Goal: Task Accomplishment & Management: Manage account settings

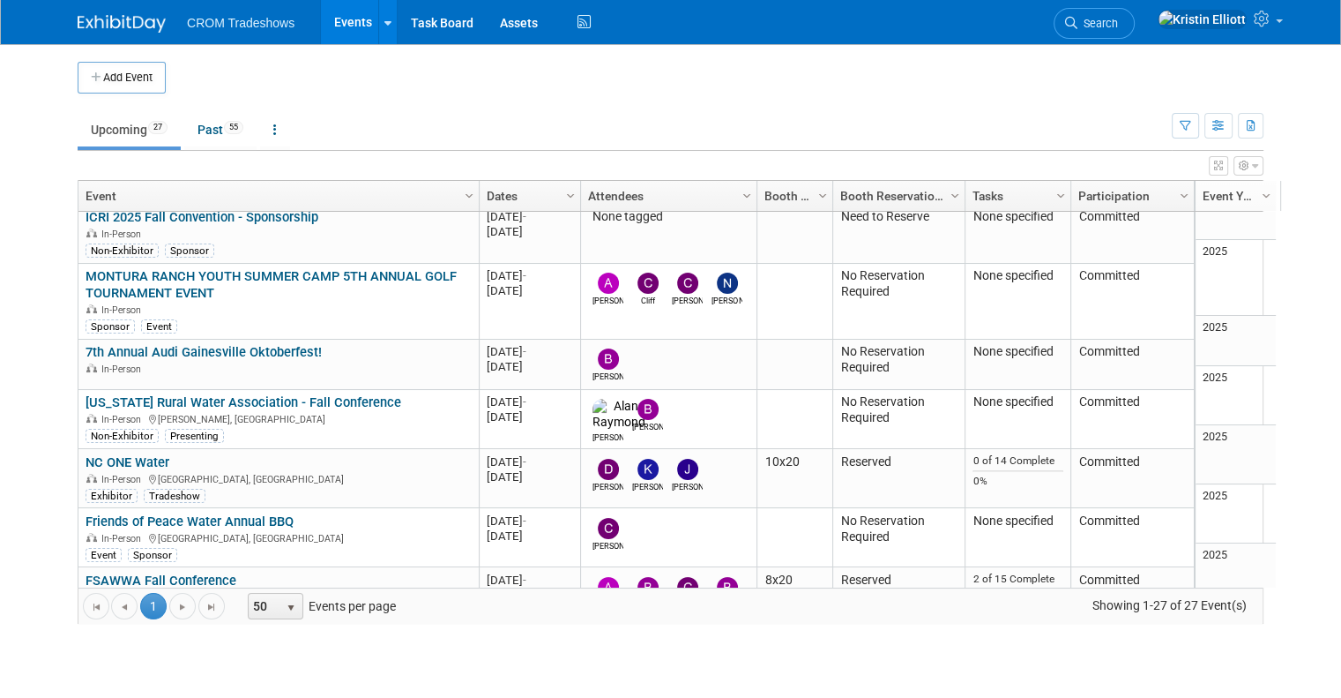
scroll to position [457, 0]
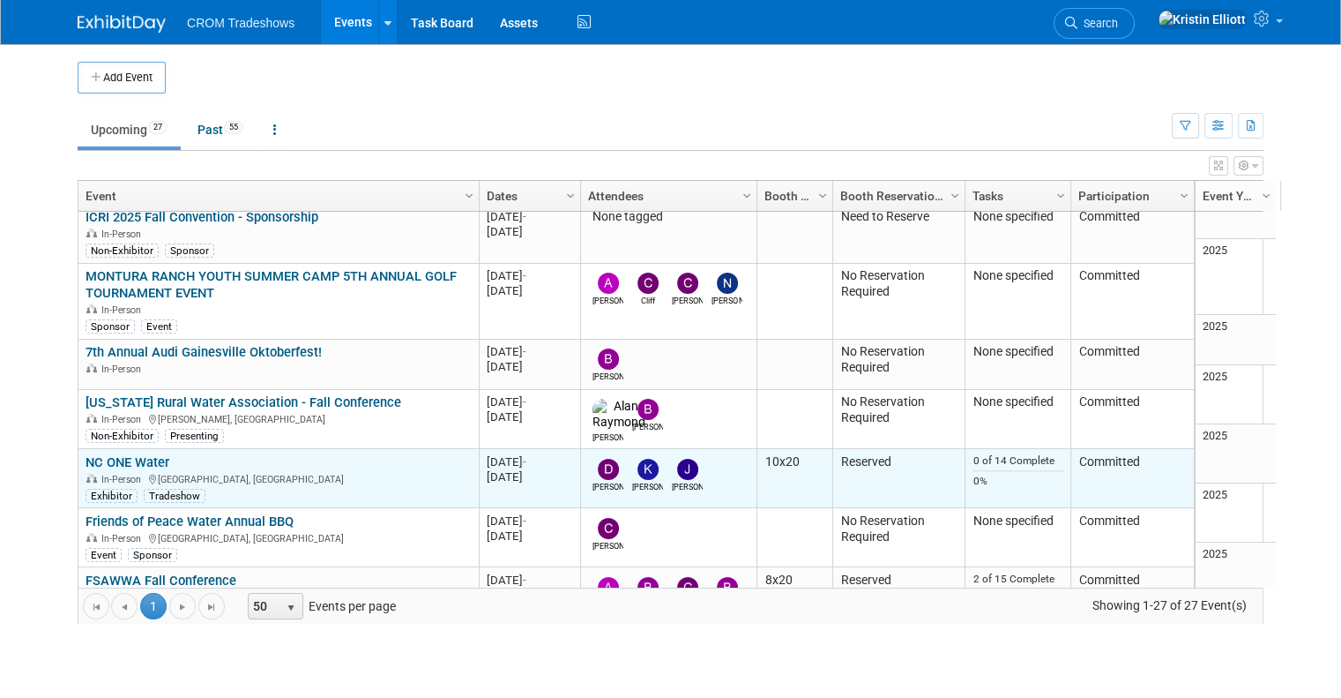
click at [86, 454] on link "NC ONE Water" at bounding box center [128, 462] width 84 height 16
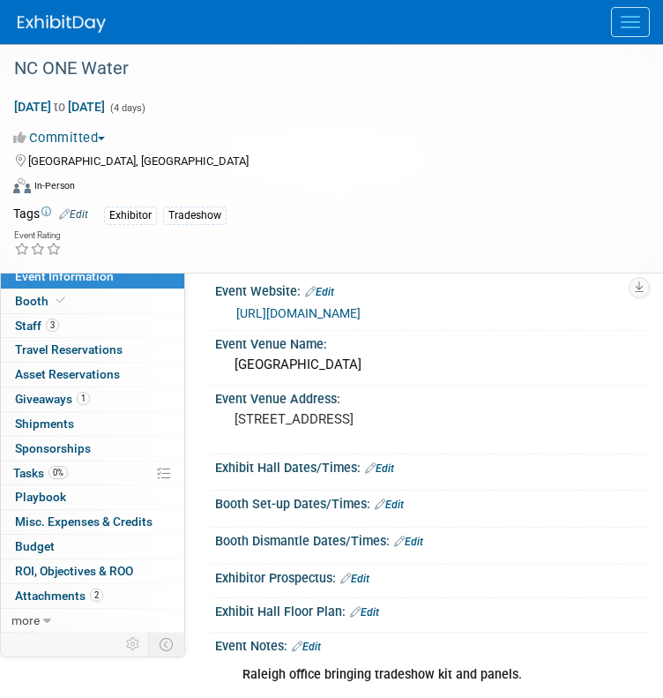
scroll to position [4, 0]
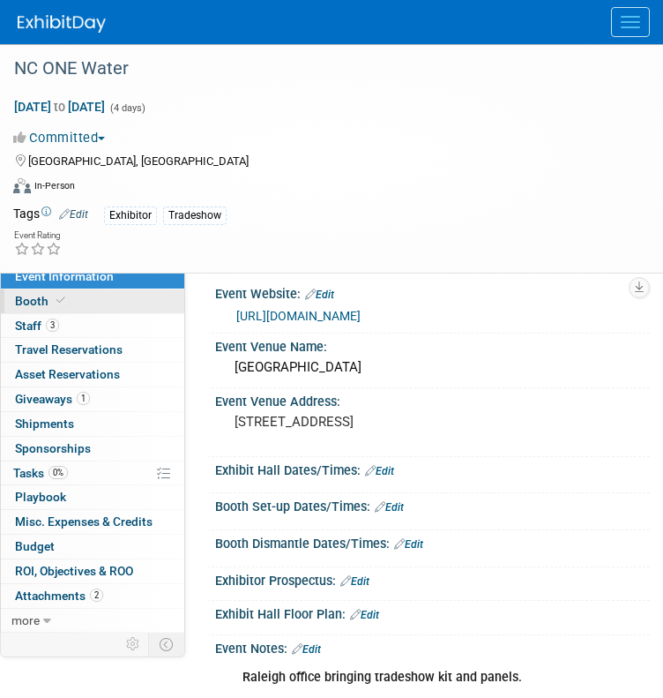
click at [93, 308] on link "Booth" at bounding box center [92, 301] width 183 height 24
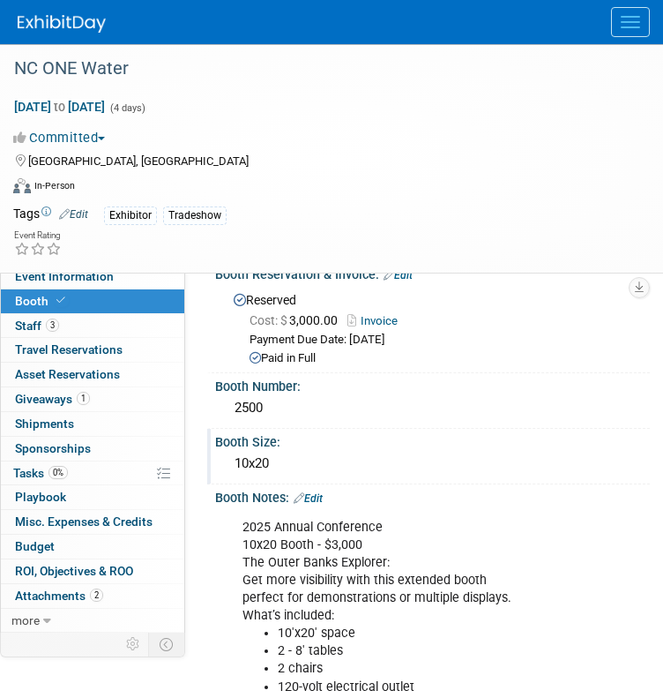
scroll to position [0, 0]
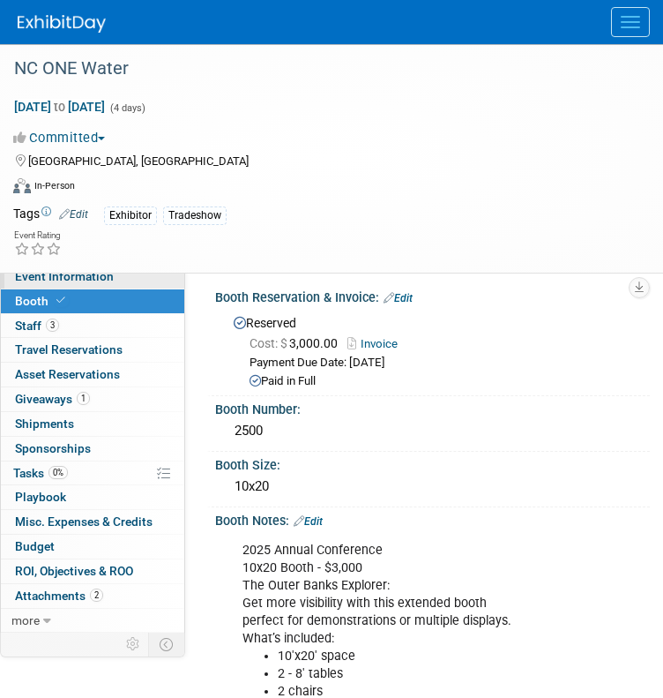
click at [91, 278] on span "Event Information" at bounding box center [64, 276] width 99 height 14
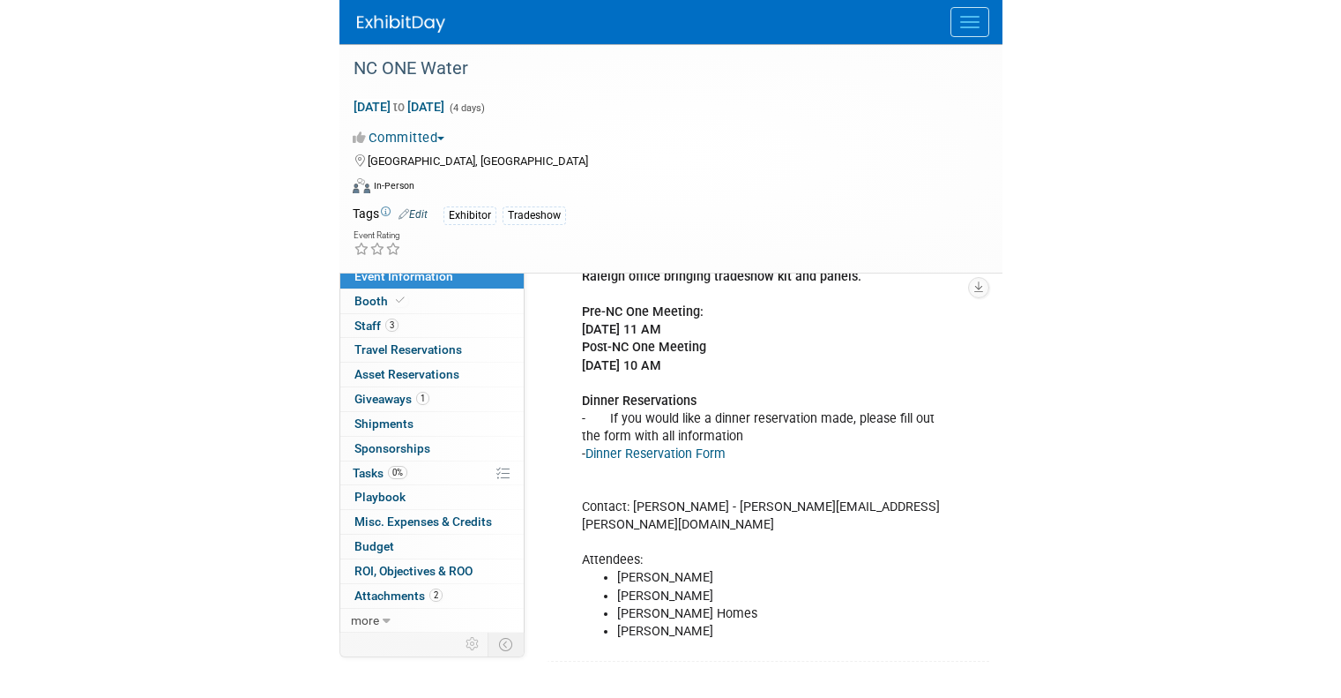
scroll to position [402, 0]
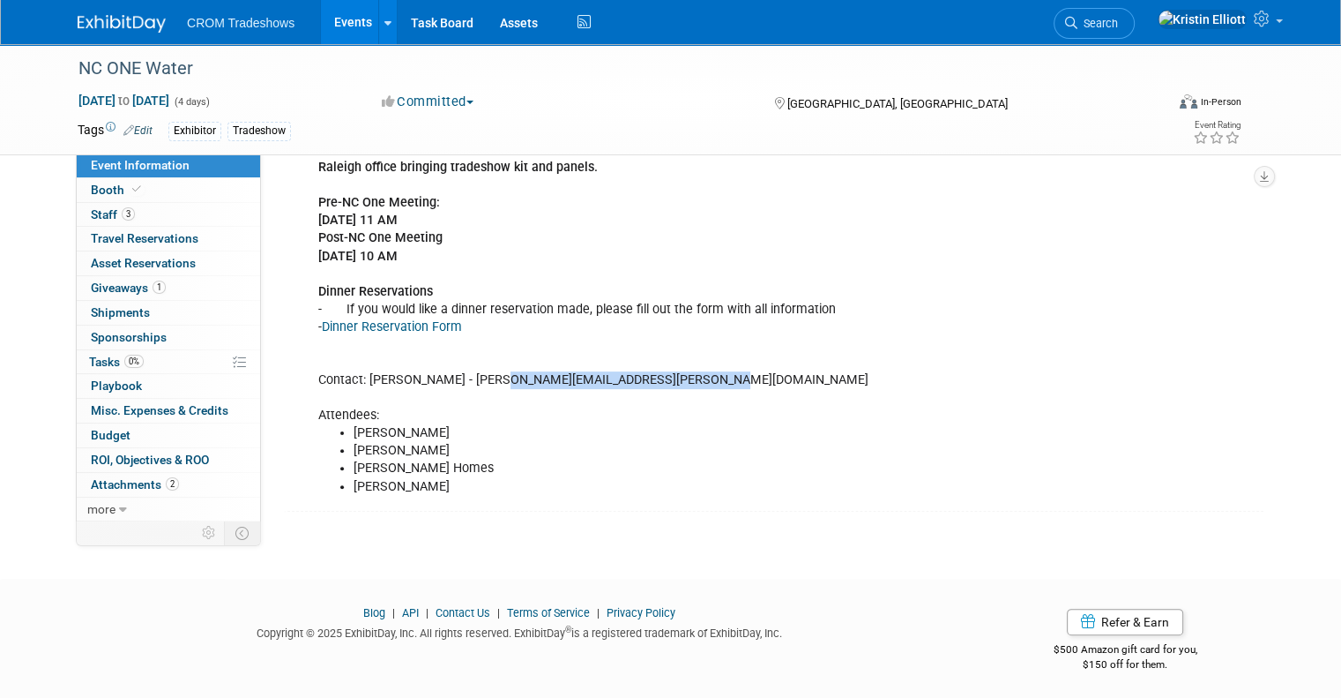
drag, startPoint x: 659, startPoint y: 375, endPoint x: 459, endPoint y: 384, distance: 199.5
click at [459, 384] on div "Raleigh office bringing tradeshow kit and panels. Pre-NC One Meeting: 10/20/25 …" at bounding box center [690, 327] width 769 height 354
copy div "jennifer.picarella@nconewater.org"
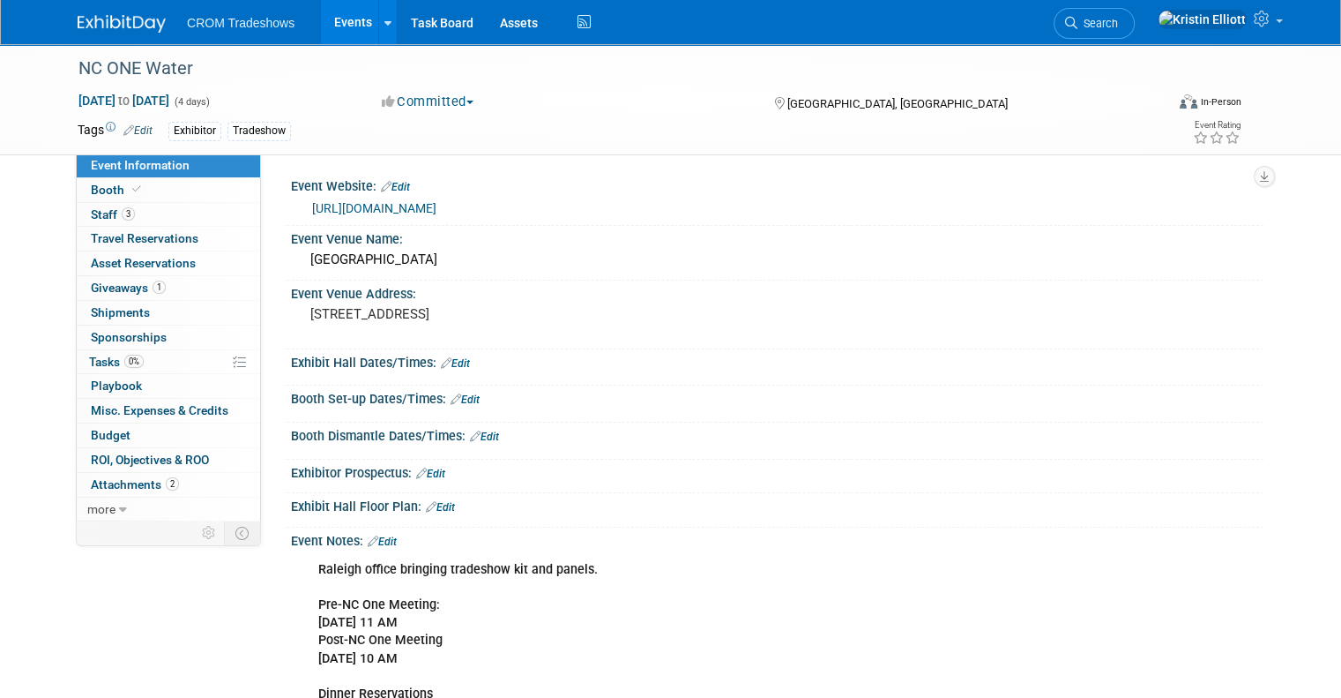
click at [441, 519] on div at bounding box center [780, 520] width 941 height 2
click at [437, 510] on link "Edit" at bounding box center [440, 507] width 29 height 12
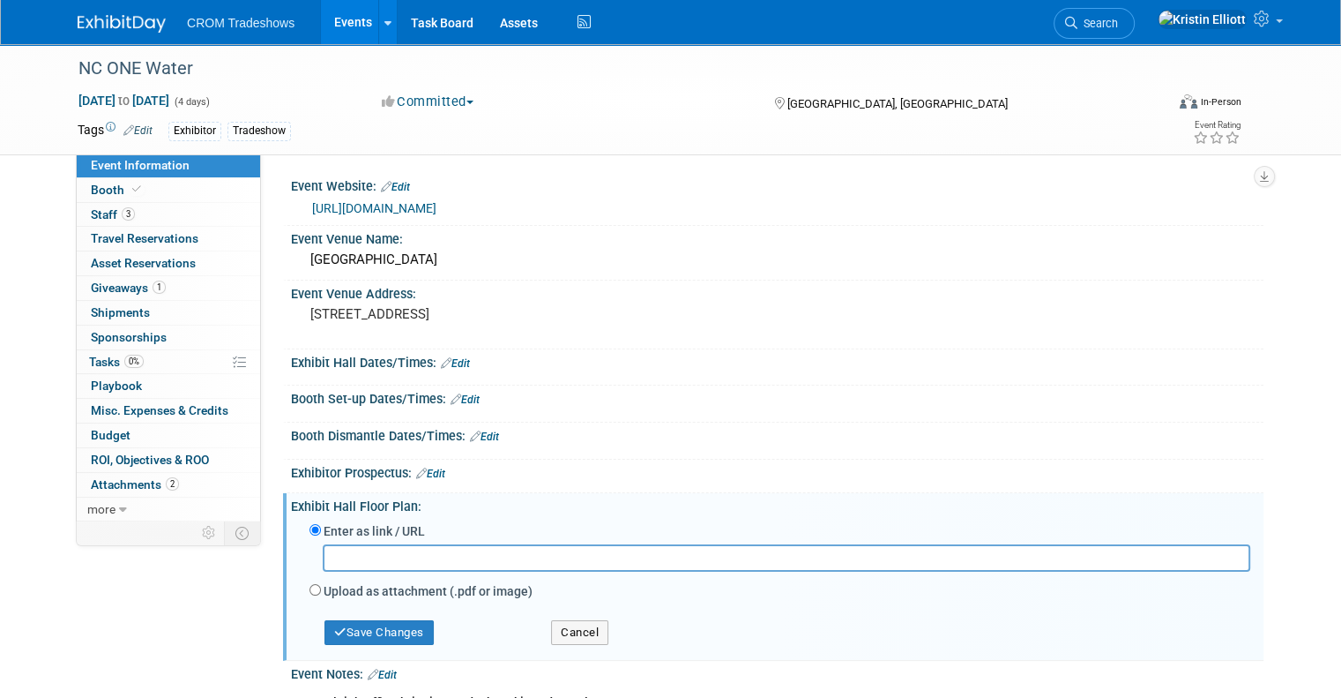
click at [426, 555] on input "text" at bounding box center [787, 557] width 928 height 27
type input "https://shows.map-dynamics.com/nc1water2025/?register"
click at [396, 638] on button "Save Changes" at bounding box center [379, 632] width 109 height 25
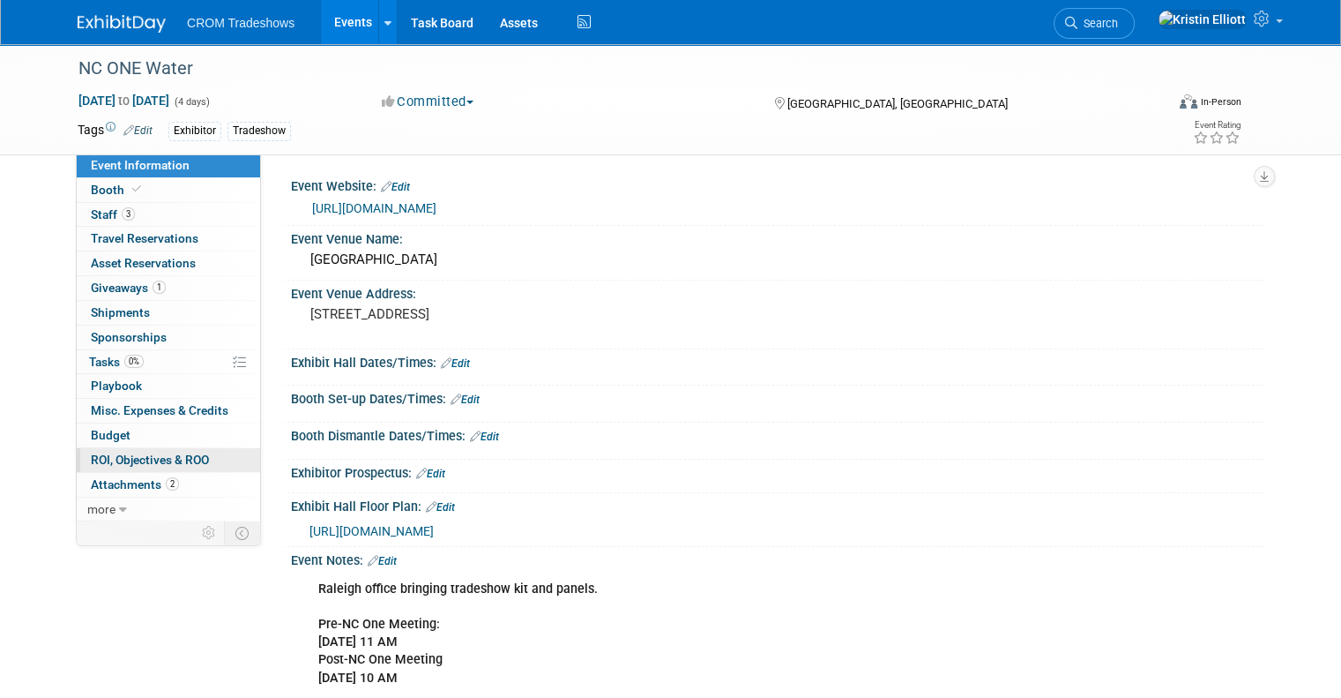
click at [127, 464] on span "ROI, Objectives & ROO 0" at bounding box center [150, 459] width 118 height 14
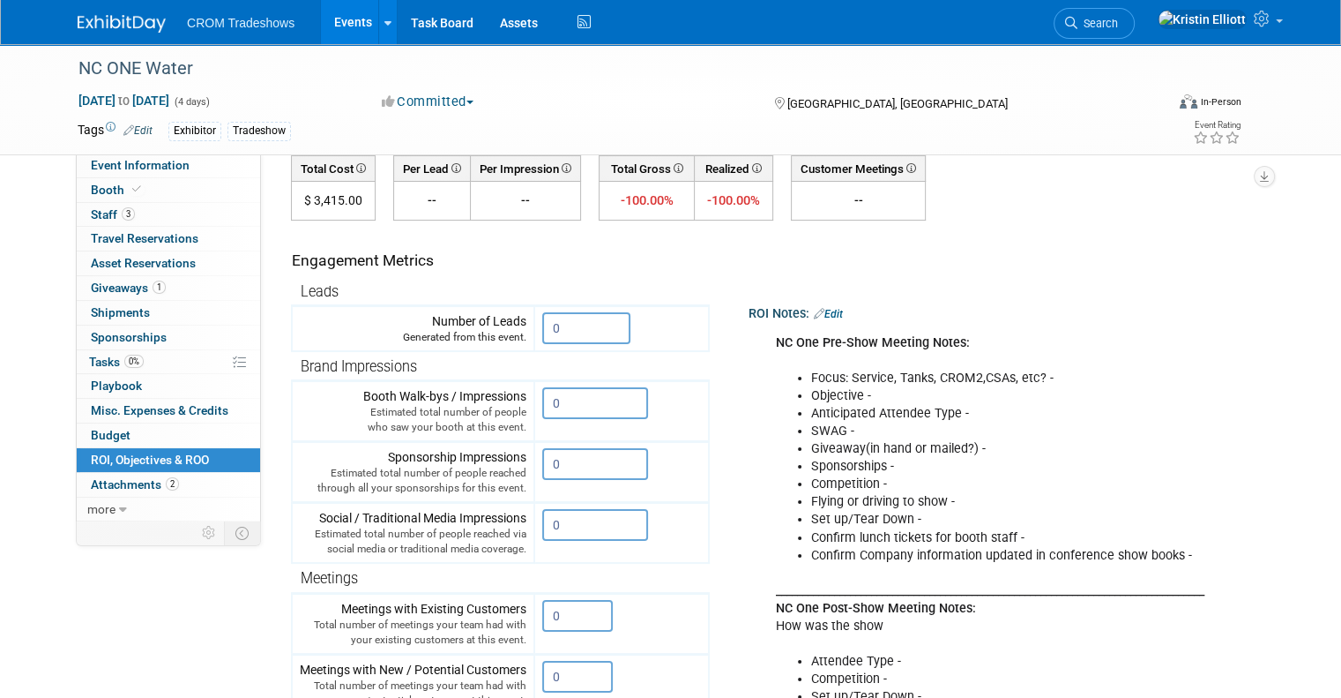
scroll to position [119, 0]
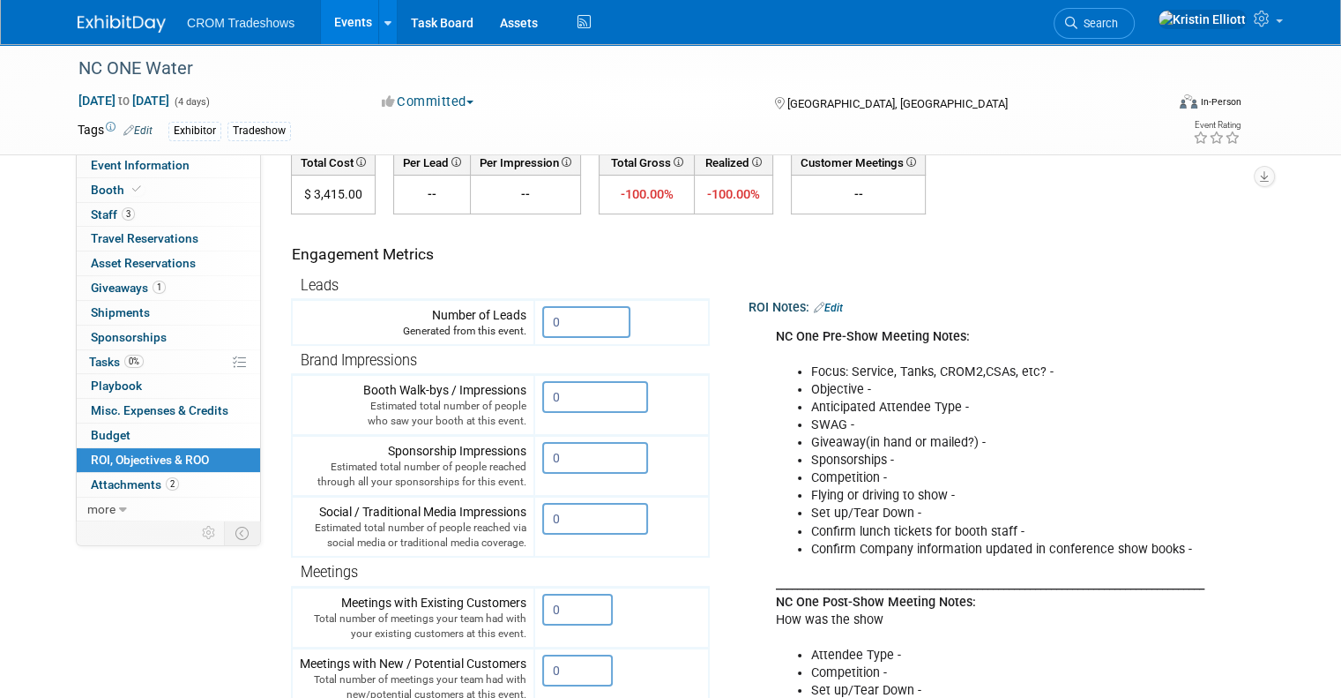
click at [829, 310] on link "Edit" at bounding box center [828, 308] width 29 height 12
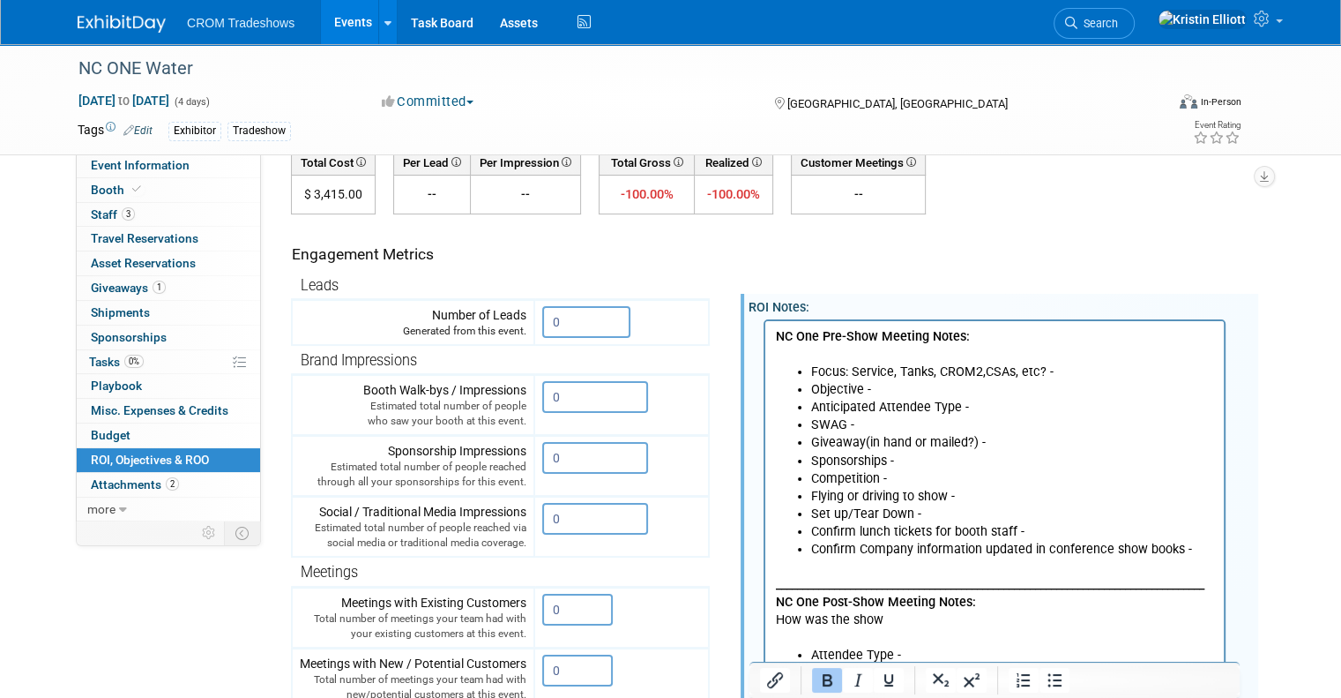
scroll to position [0, 0]
click at [911, 476] on li "Competition -" at bounding box center [1012, 478] width 403 height 18
click at [992, 341] on p "NC One Pre-Show Meeting Notes:" at bounding box center [995, 344] width 438 height 35
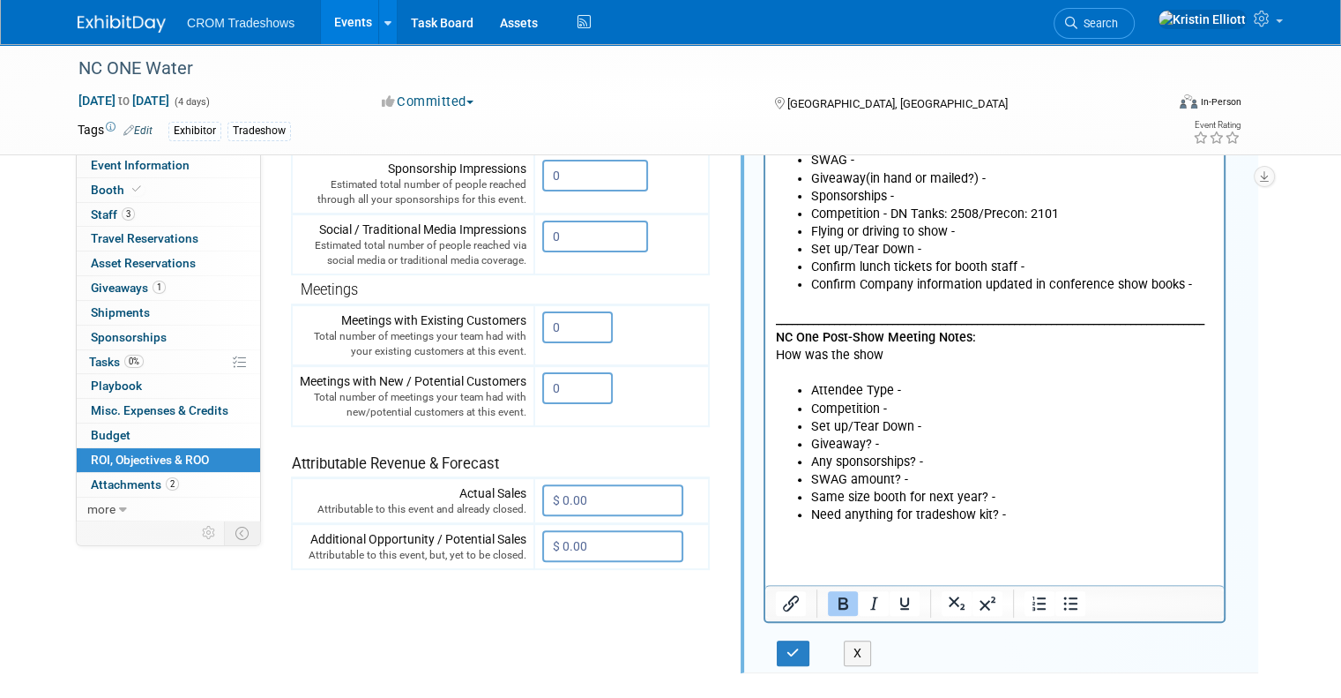
scroll to position [402, 0]
click at [787, 646] on icon "button" at bounding box center [793, 652] width 13 height 12
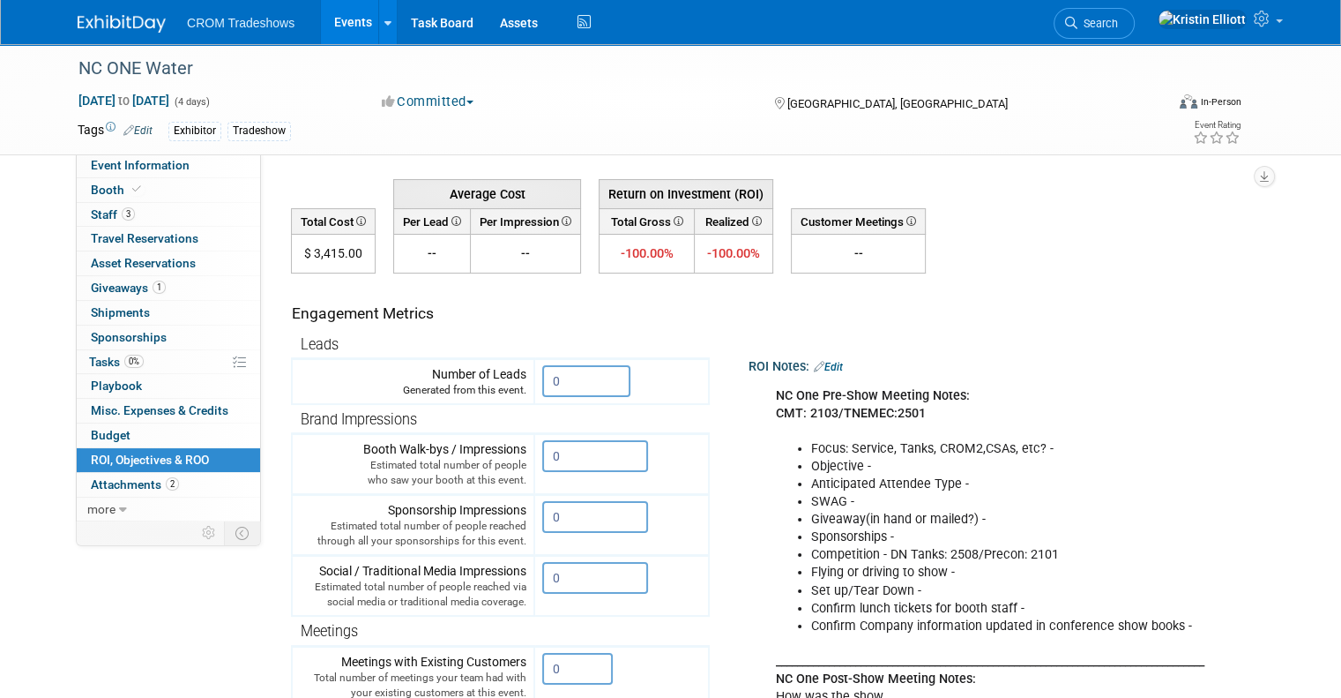
scroll to position [0, 0]
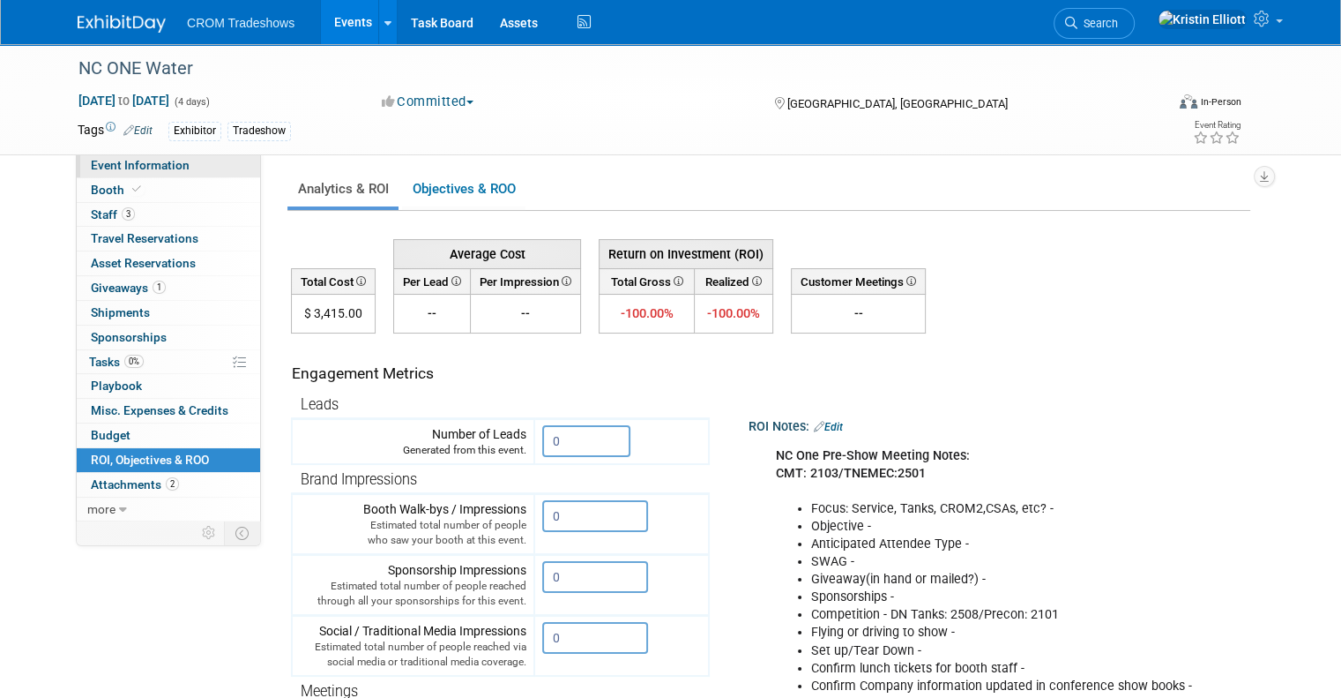
click at [131, 158] on link "Event Information" at bounding box center [168, 165] width 183 height 24
